Goal: Task Accomplishment & Management: Manage account settings

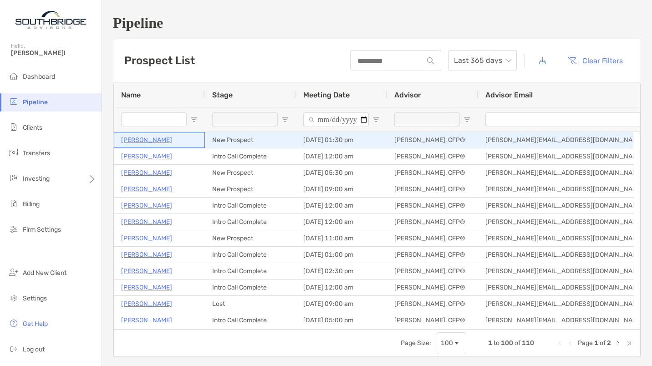
click at [148, 139] on p "Jian Madison" at bounding box center [146, 139] width 51 height 11
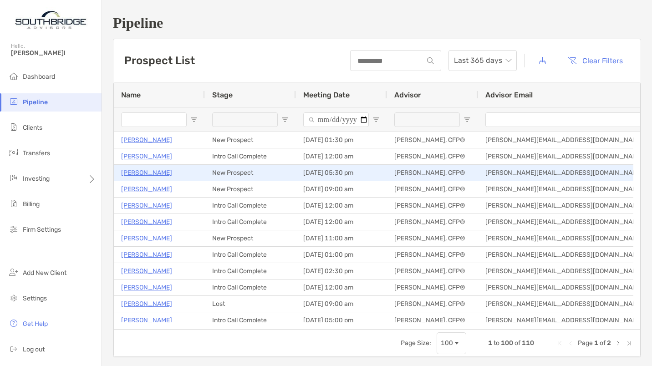
click at [144, 172] on p "[PERSON_NAME]" at bounding box center [146, 172] width 51 height 11
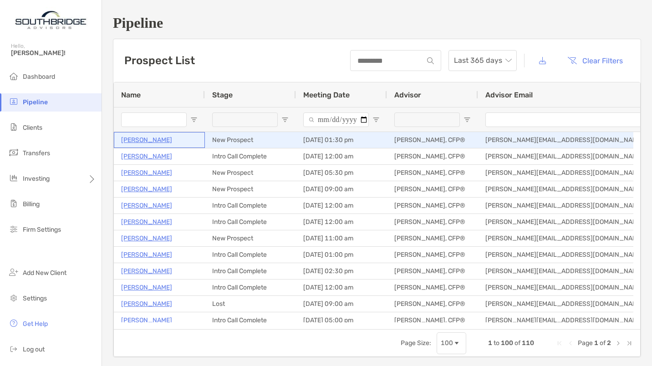
click at [158, 144] on p "[PERSON_NAME]" at bounding box center [146, 139] width 51 height 11
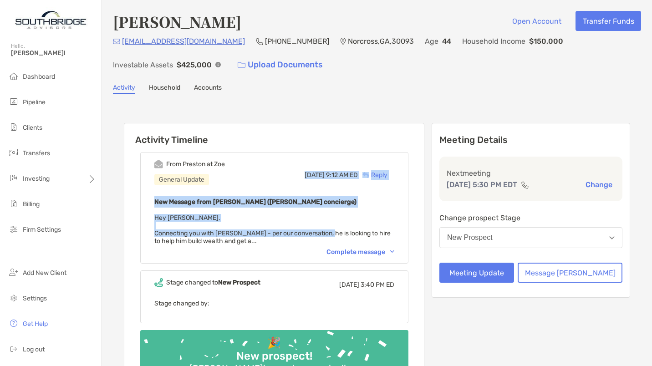
drag, startPoint x: 280, startPoint y: 163, endPoint x: 337, endPoint y: 234, distance: 90.0
click at [337, 234] on div "From [PERSON_NAME] at Zoe General Update [DATE] 9:12 AM ED Reply New Message fr…" at bounding box center [274, 208] width 268 height 112
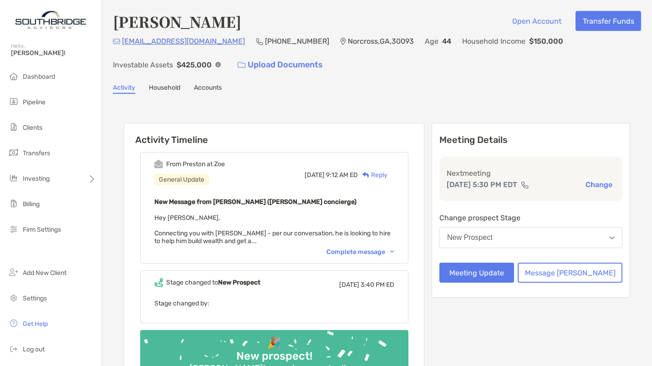
click at [443, 86] on div "Activity Household Accounts" at bounding box center [377, 89] width 528 height 10
click at [392, 251] on div "Complete message" at bounding box center [360, 252] width 68 height 8
